Goal: Task Accomplishment & Management: Manage account settings

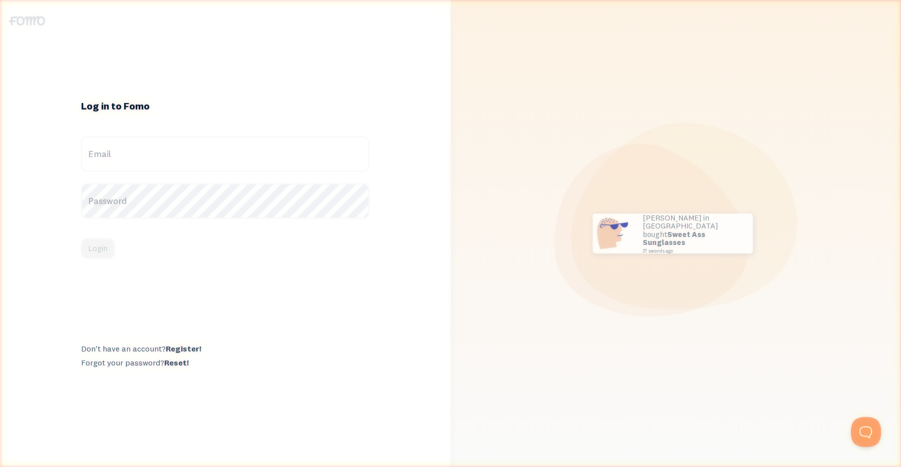
click at [249, 148] on label "Email" at bounding box center [225, 154] width 288 height 35
click at [249, 148] on input "Email" at bounding box center [225, 154] width 288 height 35
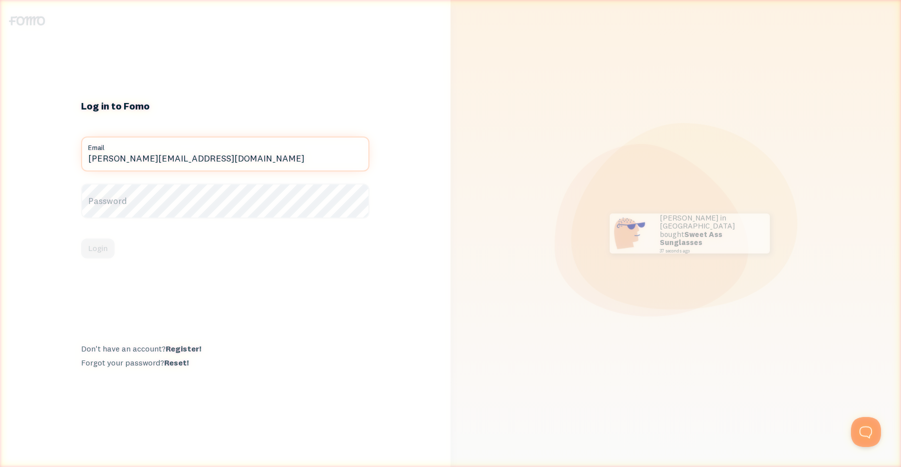
paste input "9y4NAKwPeRAi^Q"
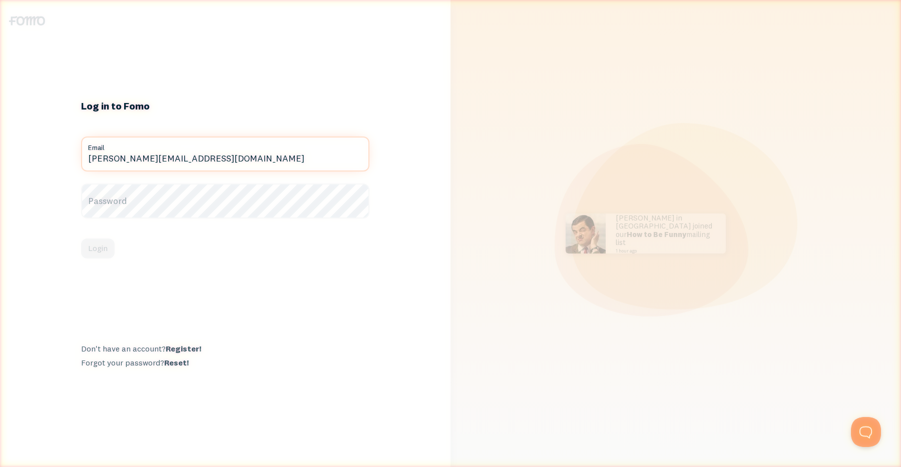
type input "[PERSON_NAME][EMAIL_ADDRESS][DOMAIN_NAME]"
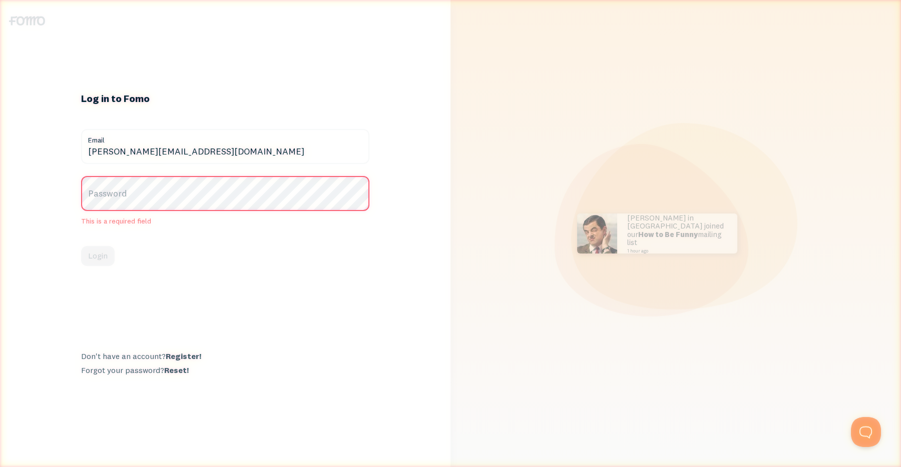
click at [182, 200] on label "Password" at bounding box center [225, 193] width 288 height 35
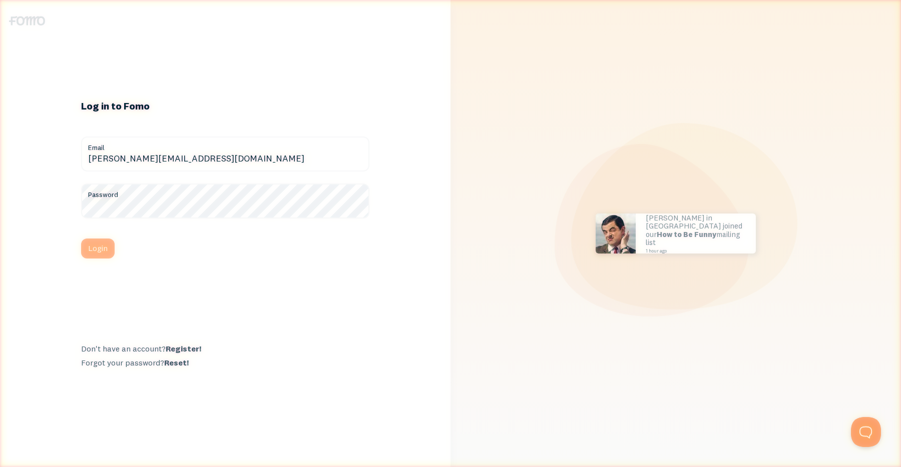
click at [106, 250] on button "Login" at bounding box center [98, 249] width 34 height 20
